Goal: Complete application form

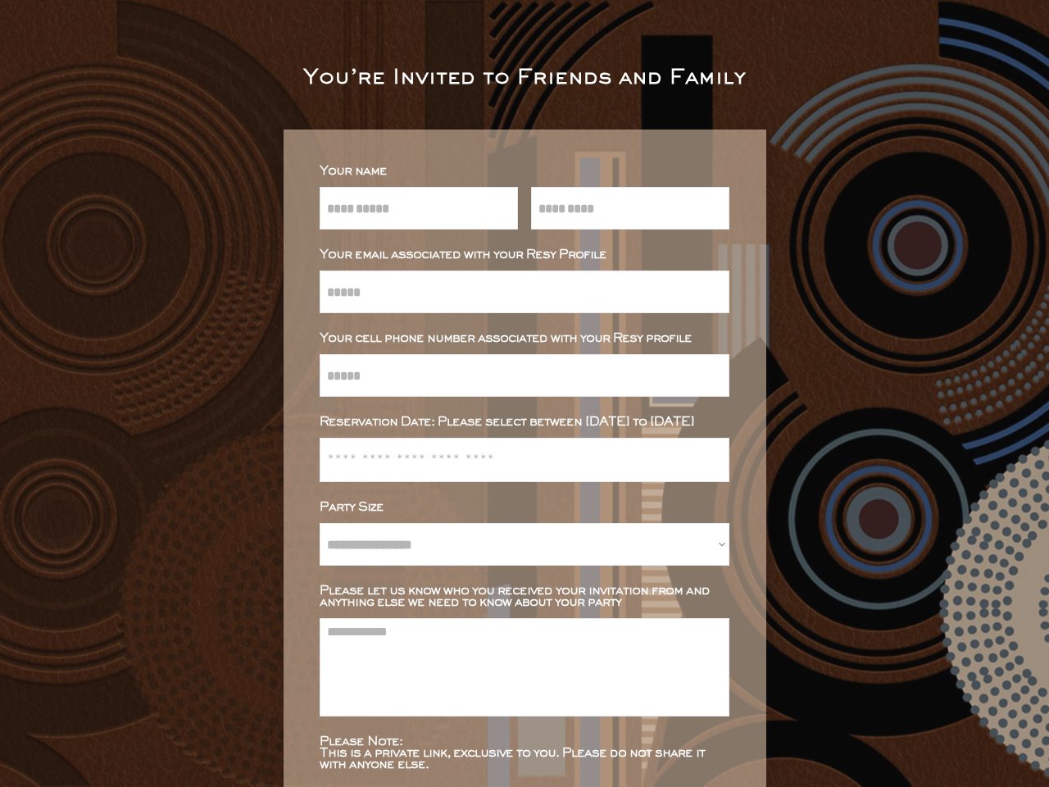
click at [524, 393] on input "input" at bounding box center [525, 375] width 410 height 43
click at [517, 393] on input "input" at bounding box center [525, 375] width 410 height 43
click at [518, 79] on div "You’re Invited to Friends and Family" at bounding box center [524, 79] width 442 height 20
click at [517, 458] on input "text" at bounding box center [524, 459] width 395 height 43
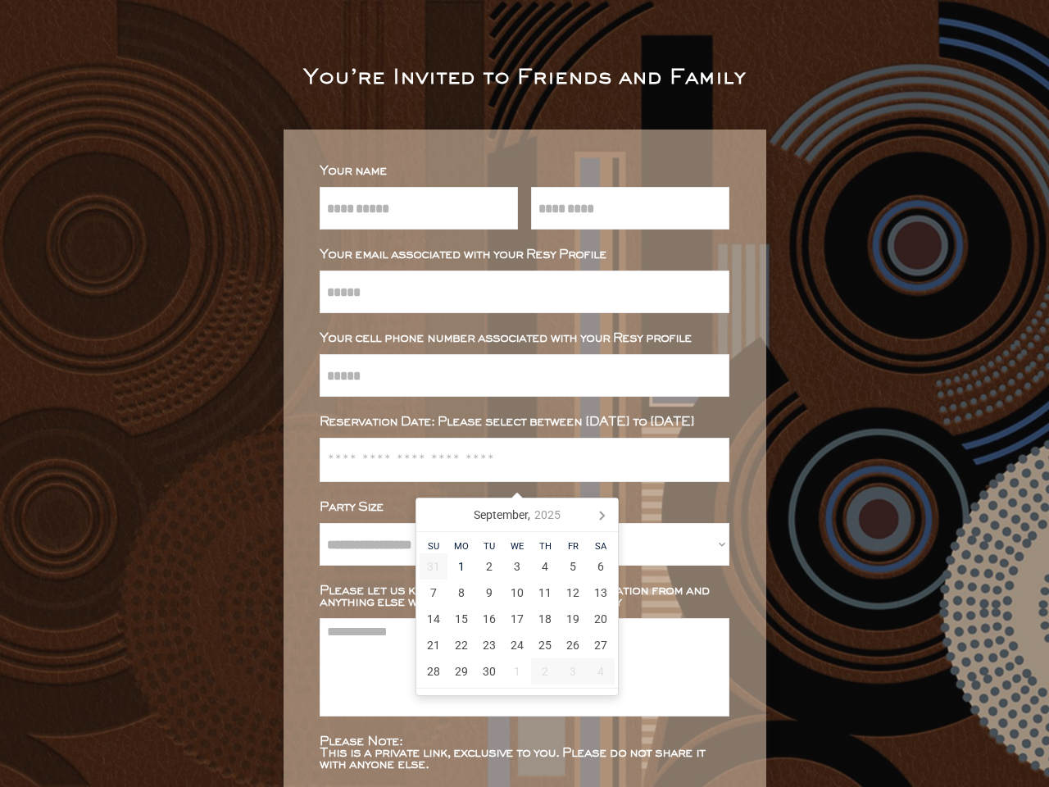
click at [517, 458] on input "text" at bounding box center [524, 459] width 395 height 43
click at [517, 476] on input "text" at bounding box center [524, 459] width 395 height 43
click at [517, 291] on input "email" at bounding box center [525, 291] width 410 height 43
